Goal: Browse casually

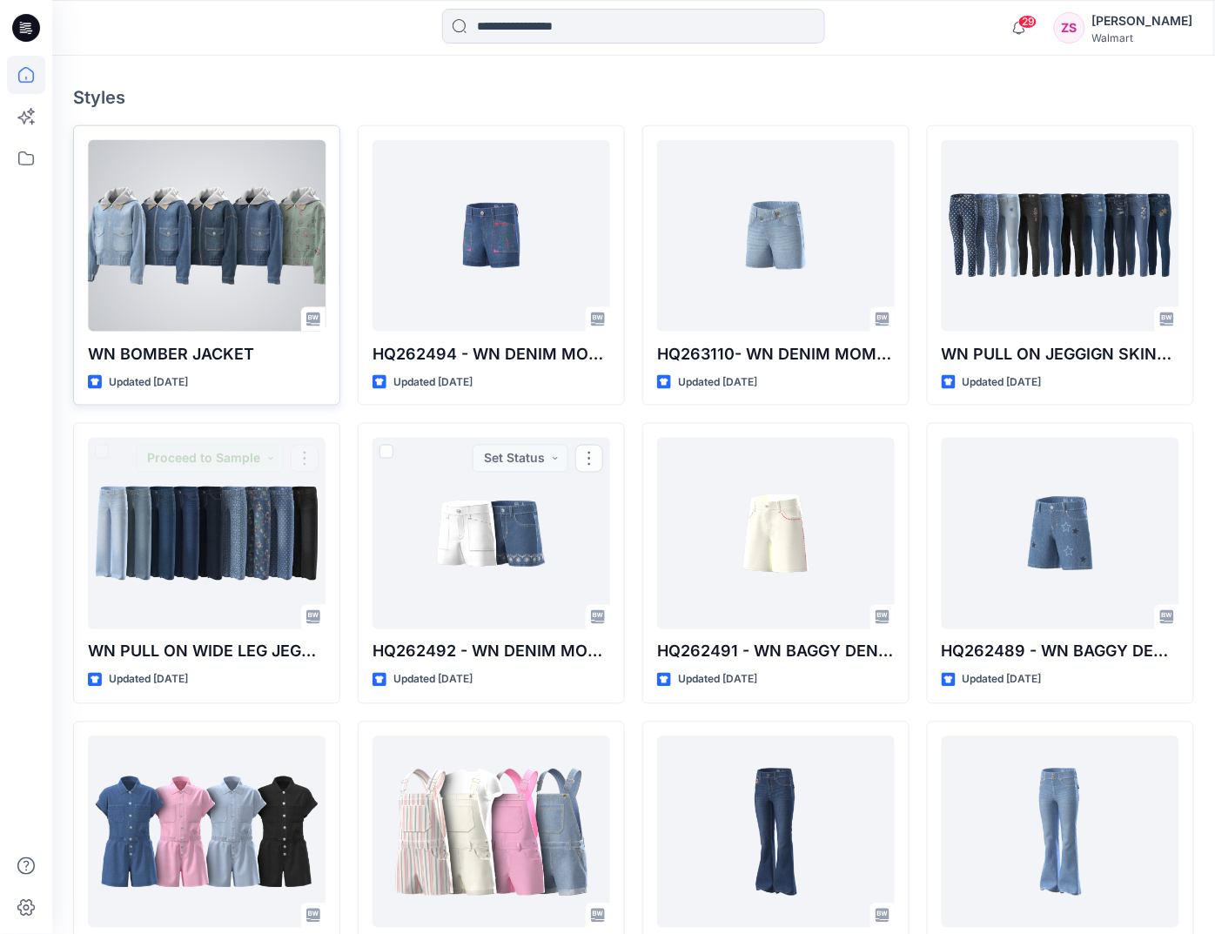
scroll to position [479, 0]
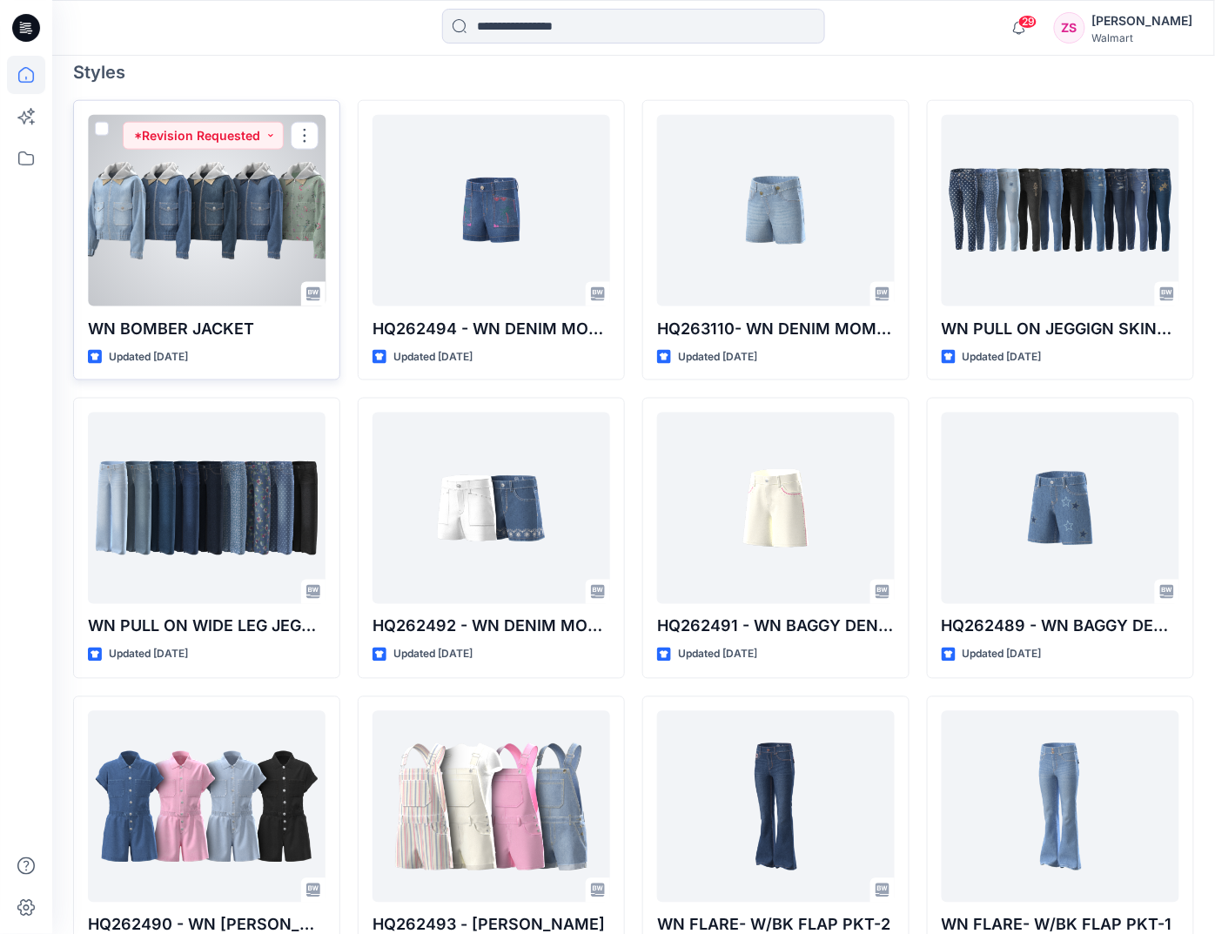
click at [151, 193] on div at bounding box center [207, 210] width 238 height 191
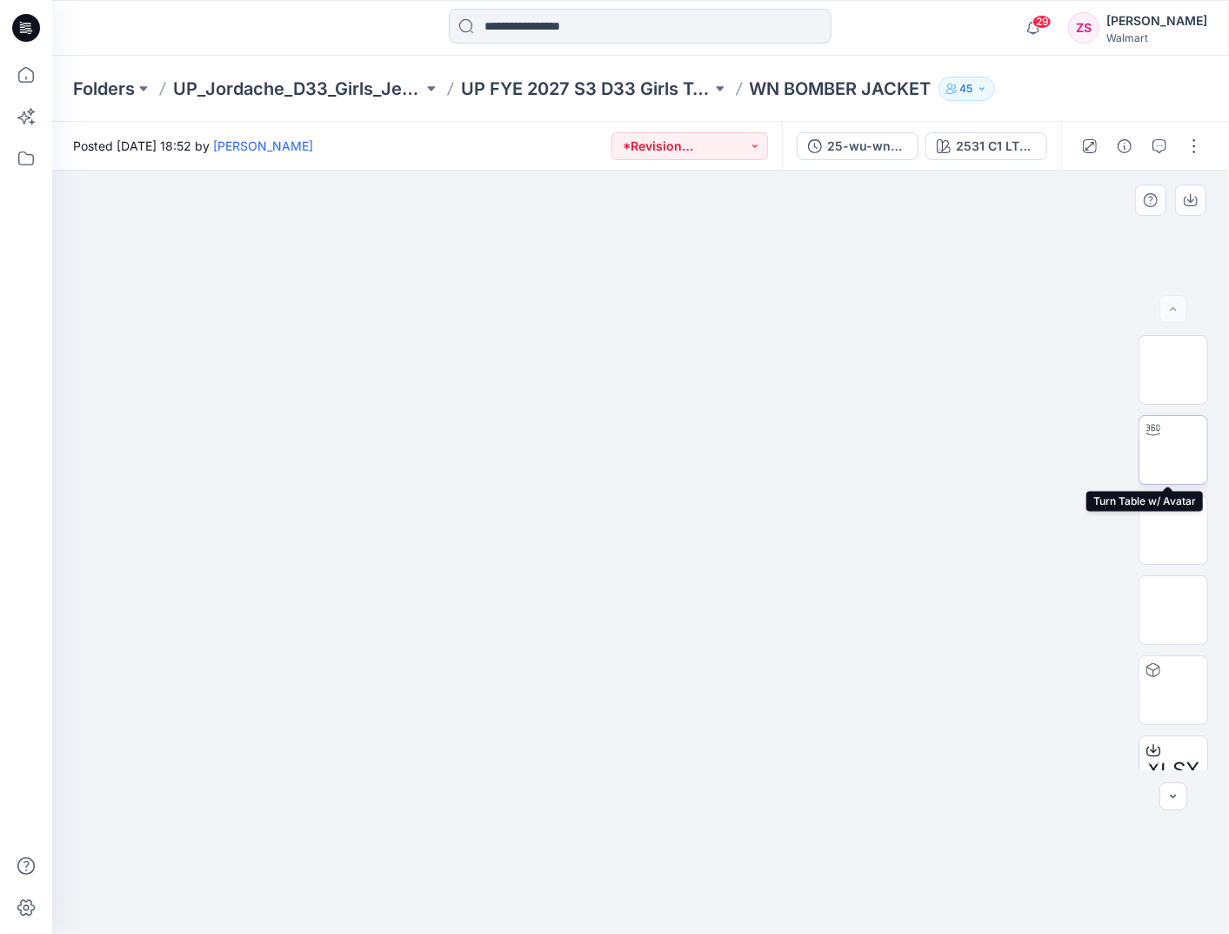
scroll to position [3, 0]
click at [1174, 447] on img at bounding box center [1174, 447] width 0 height 0
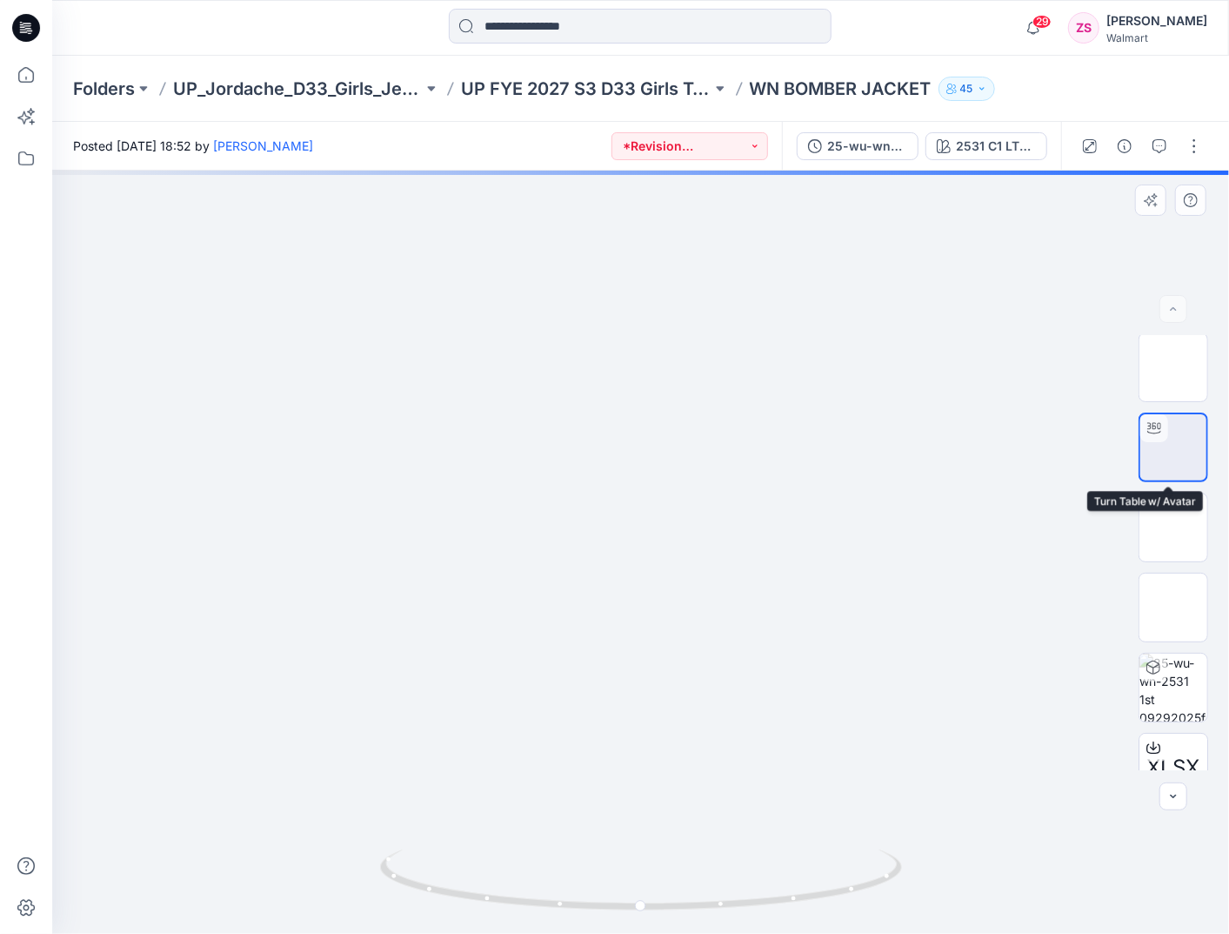
scroll to position [0, 0]
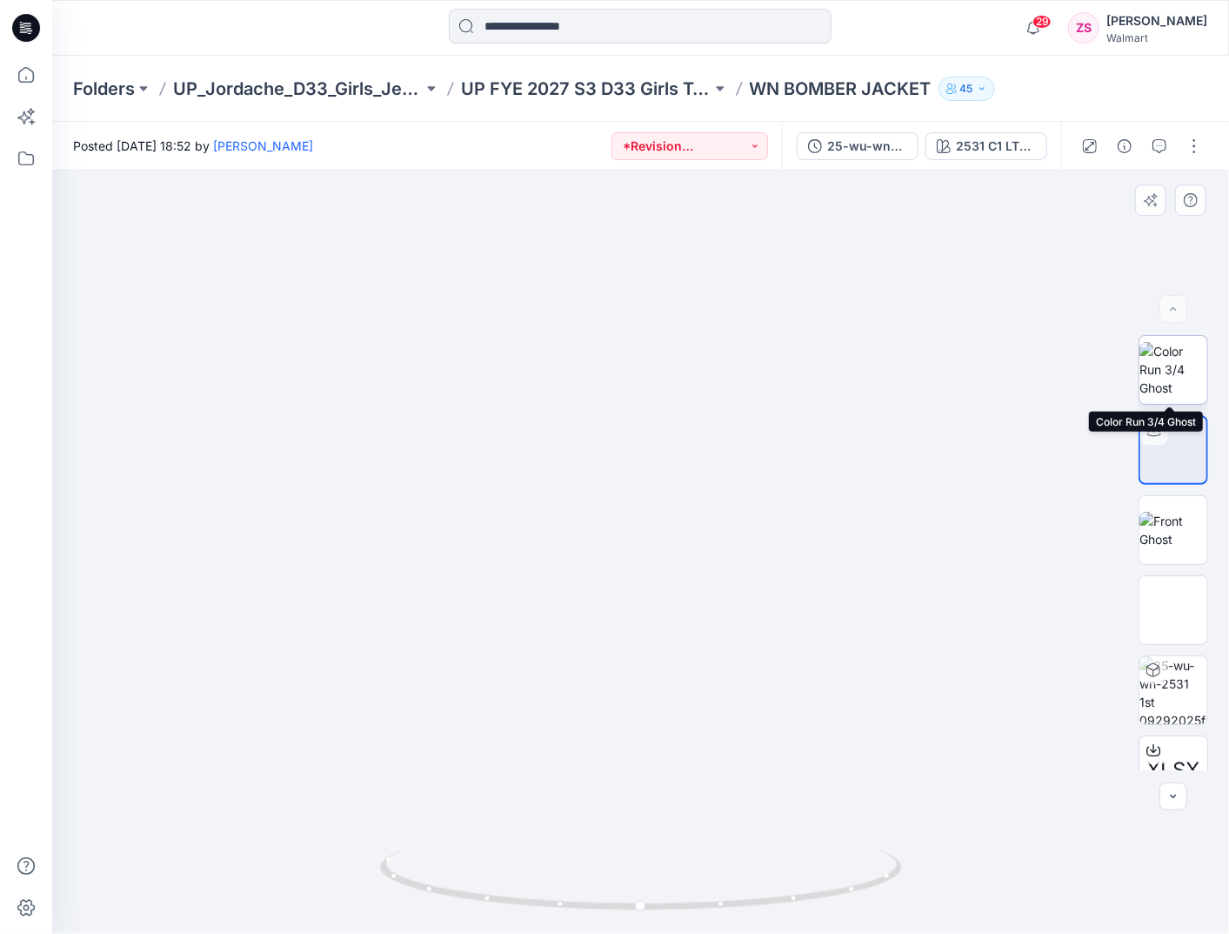
click at [1151, 349] on img at bounding box center [1174, 369] width 68 height 55
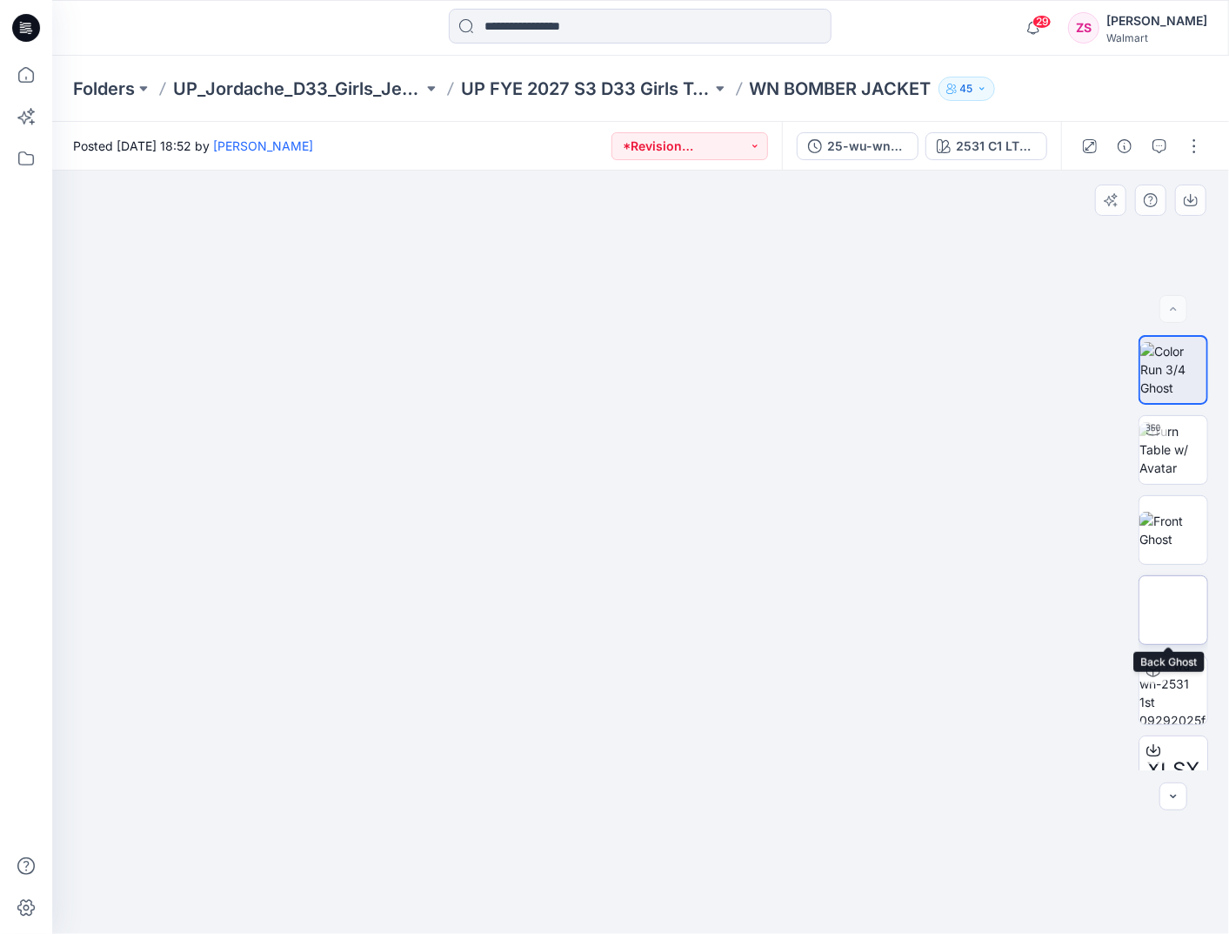
click at [1174, 610] on img at bounding box center [1174, 610] width 0 height 0
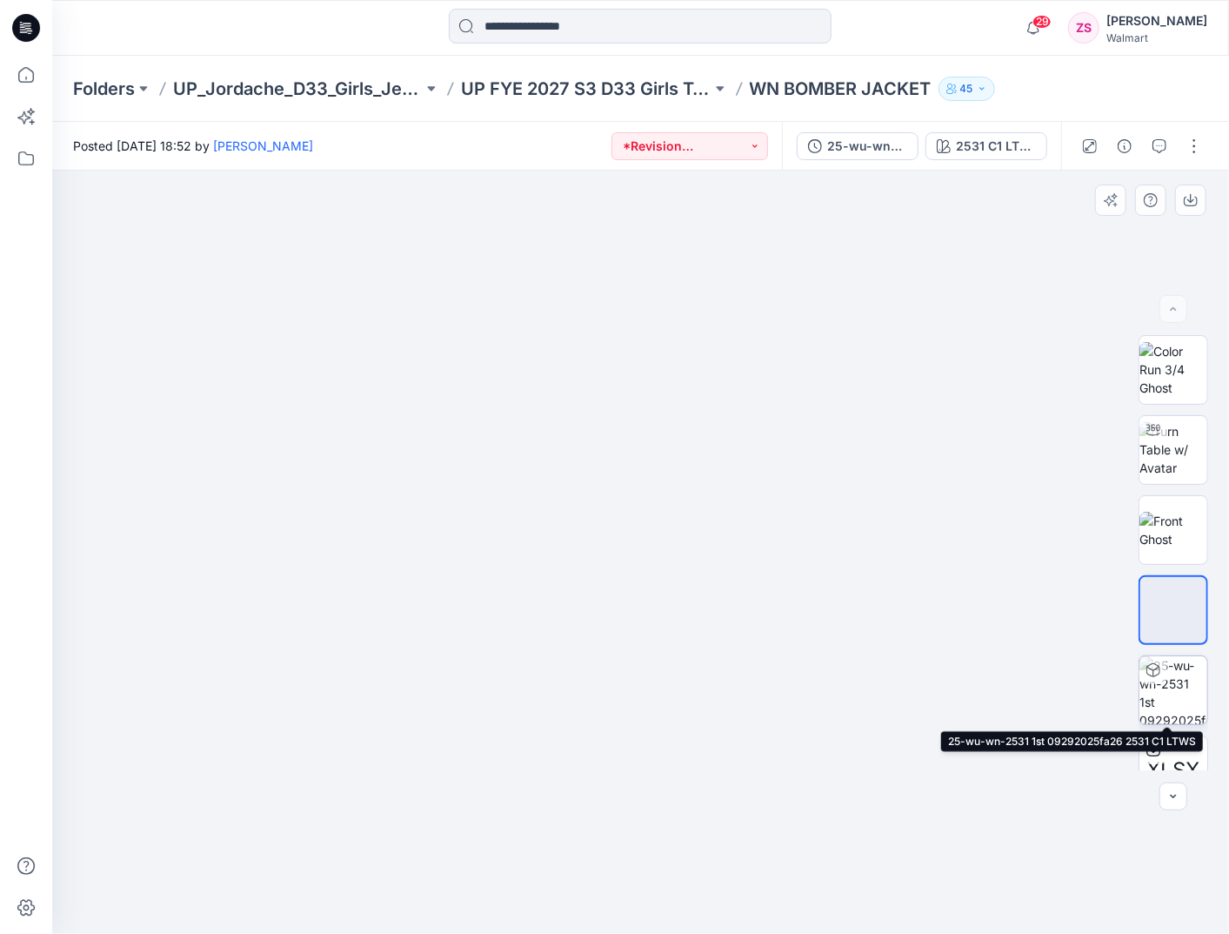
click at [1174, 686] on img at bounding box center [1174, 690] width 68 height 68
click at [1174, 610] on img at bounding box center [1174, 610] width 0 height 0
drag, startPoint x: 1178, startPoint y: 524, endPoint x: 1169, endPoint y: 448, distance: 76.2
click at [1178, 524] on img at bounding box center [1174, 530] width 68 height 37
click at [1169, 448] on img at bounding box center [1174, 449] width 68 height 55
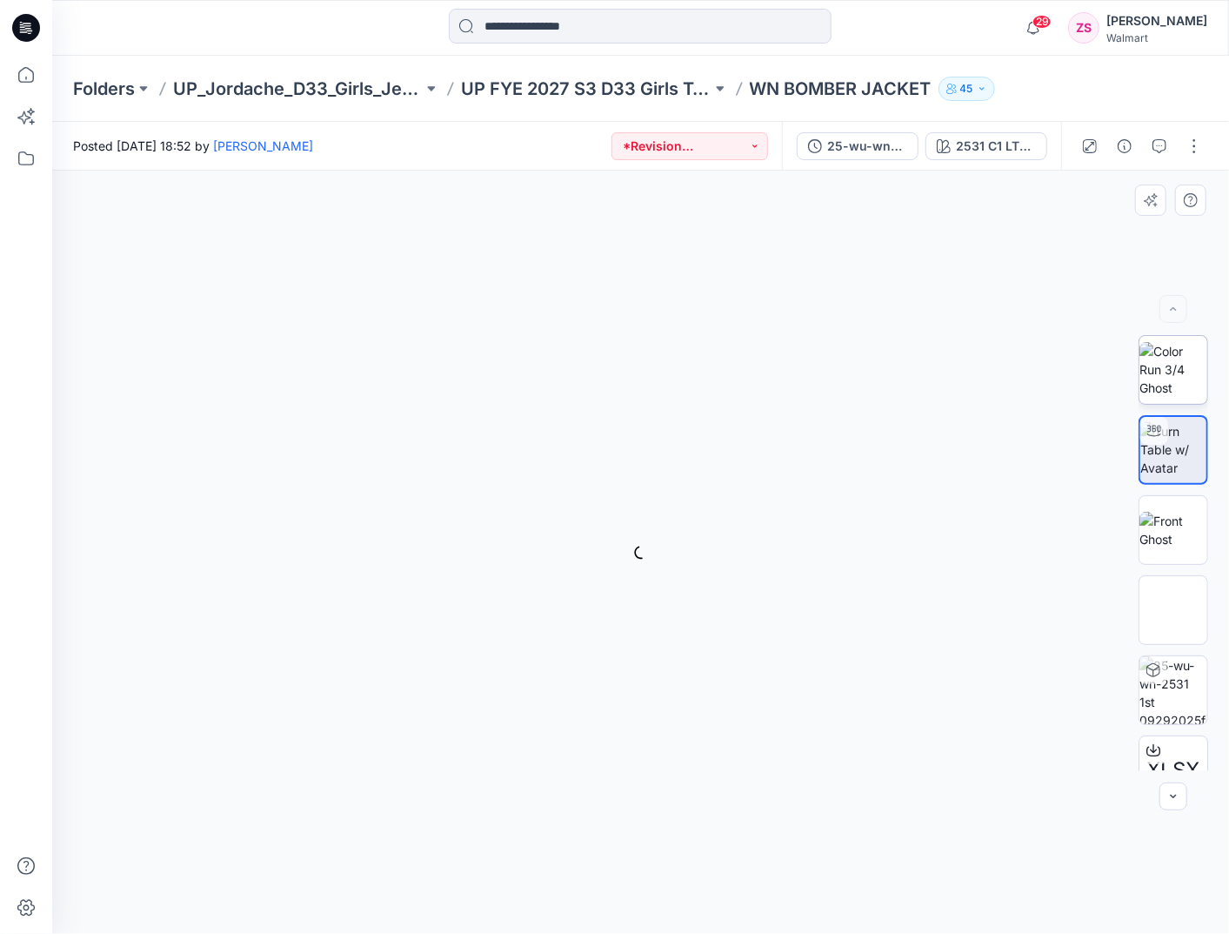
click at [1157, 331] on div "2531 C1 LTWS Loading... Material Properties Loading..." at bounding box center [640, 552] width 1177 height 763
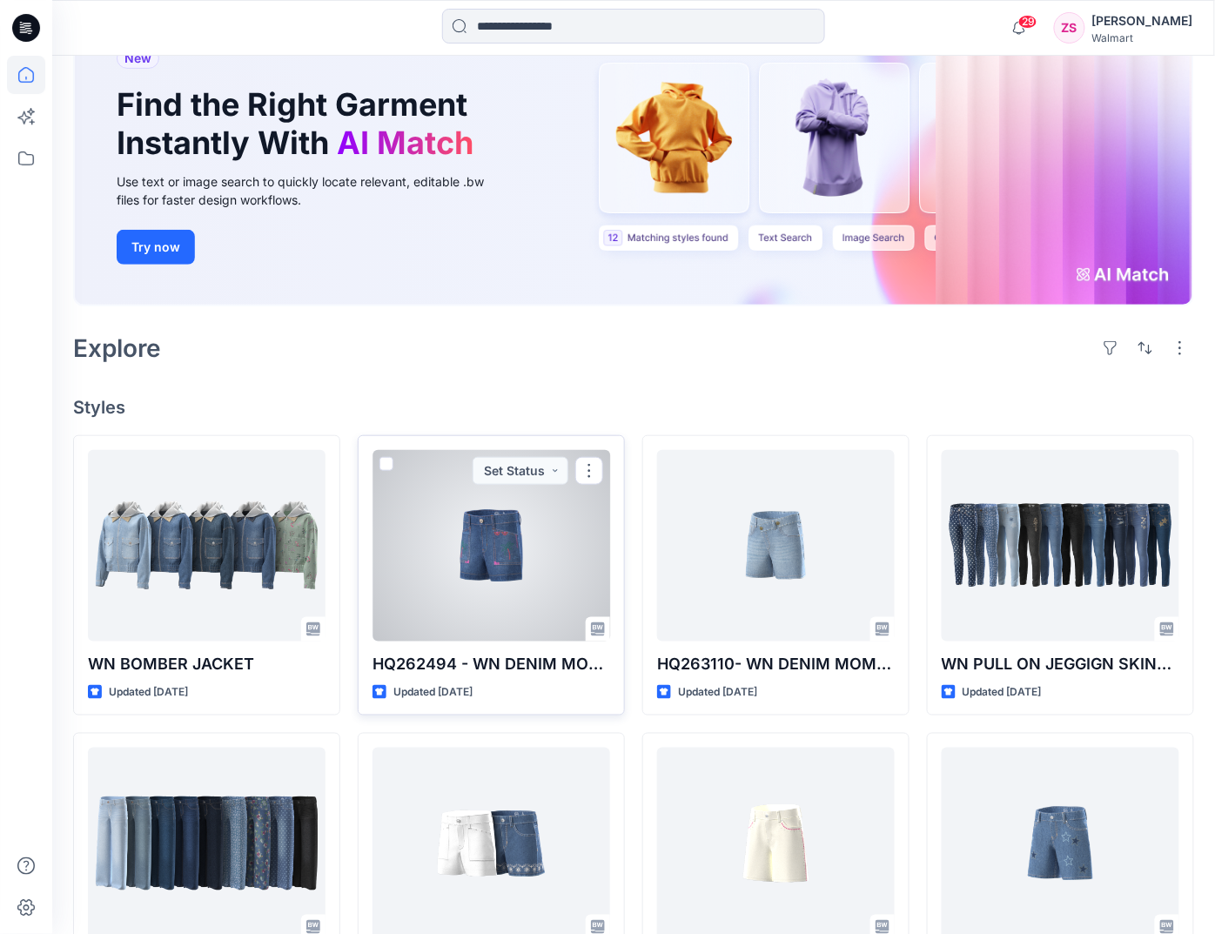
scroll to position [251, 0]
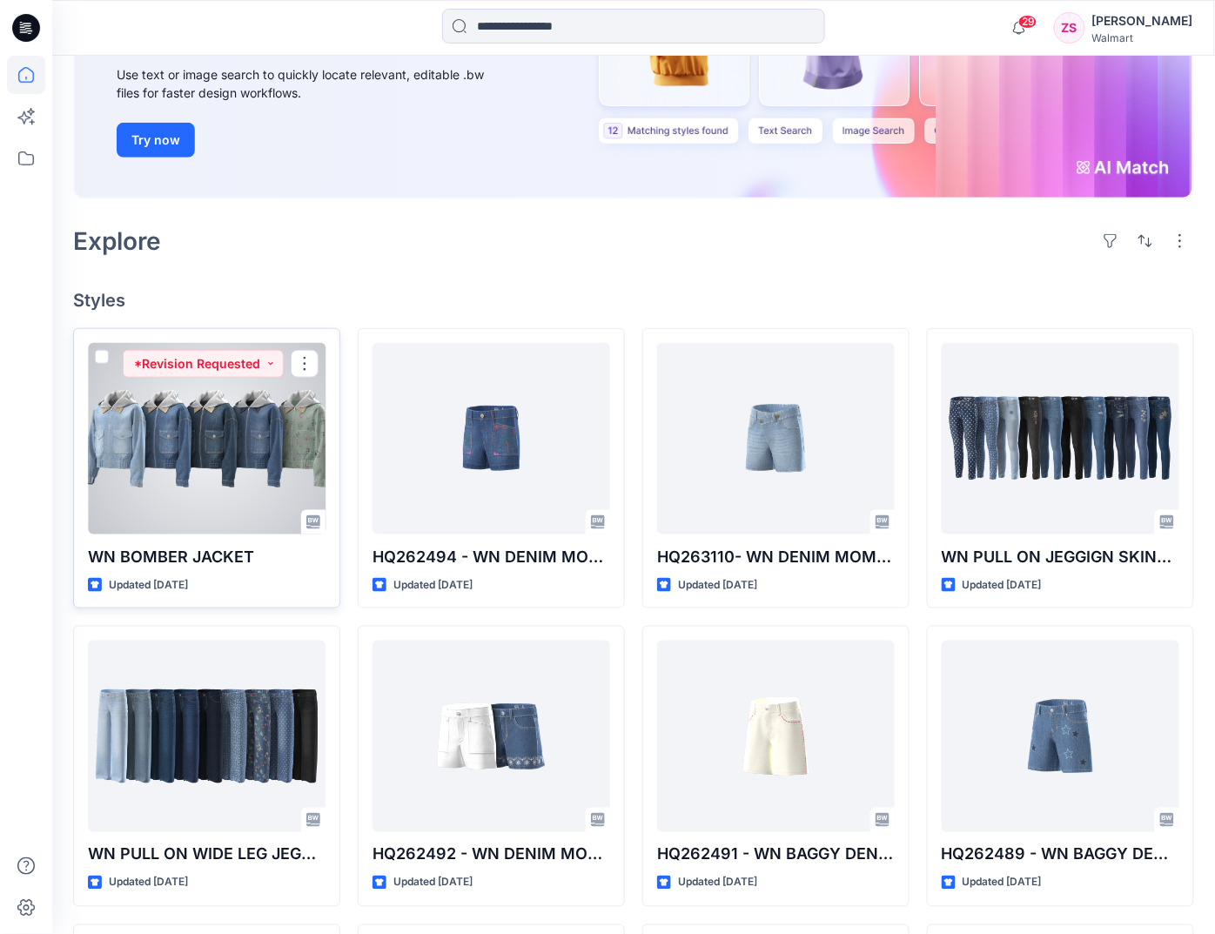
click at [191, 443] on div at bounding box center [207, 438] width 238 height 191
